Goal: Find specific page/section: Find specific page/section

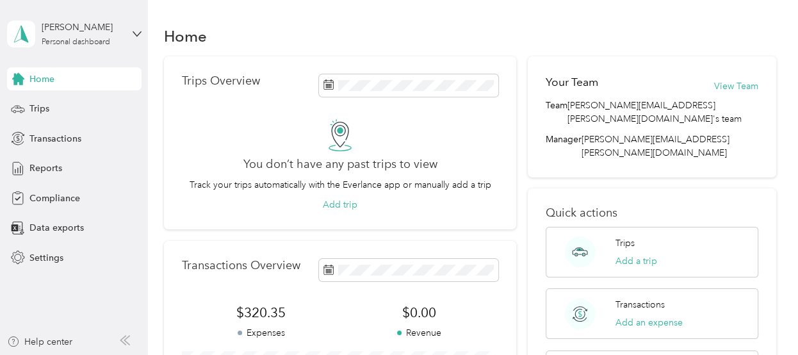
click at [341, 24] on div "Home" at bounding box center [470, 35] width 612 height 27
click at [49, 191] on span "Compliance" at bounding box center [54, 197] width 51 height 13
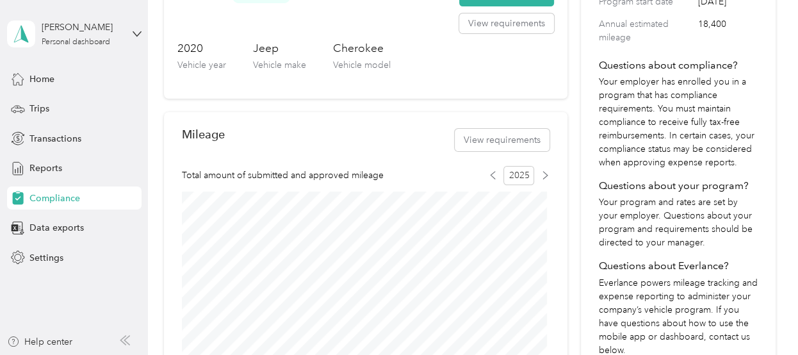
scroll to position [306, 0]
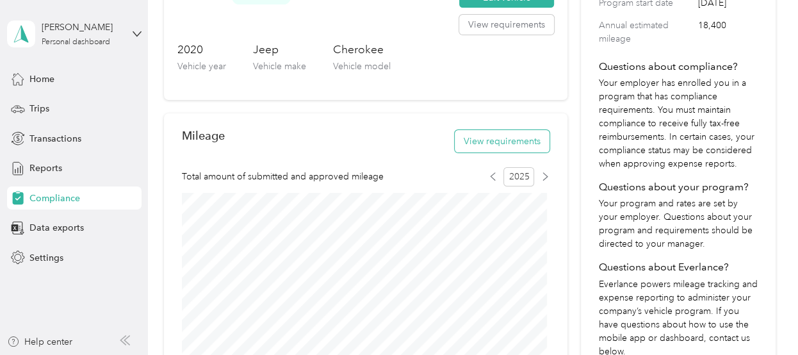
click at [500, 145] on button "View requirements" at bounding box center [502, 141] width 95 height 22
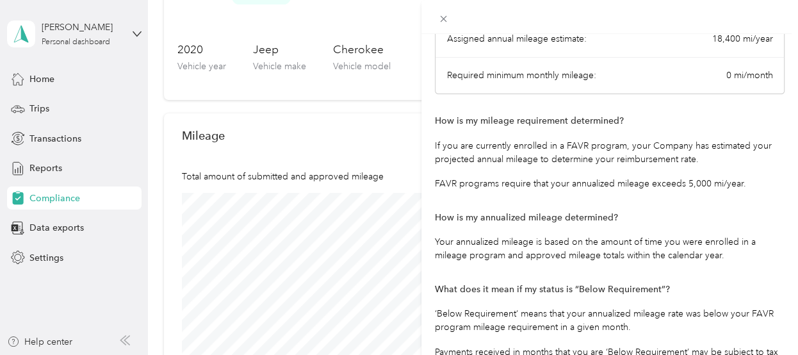
scroll to position [0, 0]
